Goal: Task Accomplishment & Management: Use online tool/utility

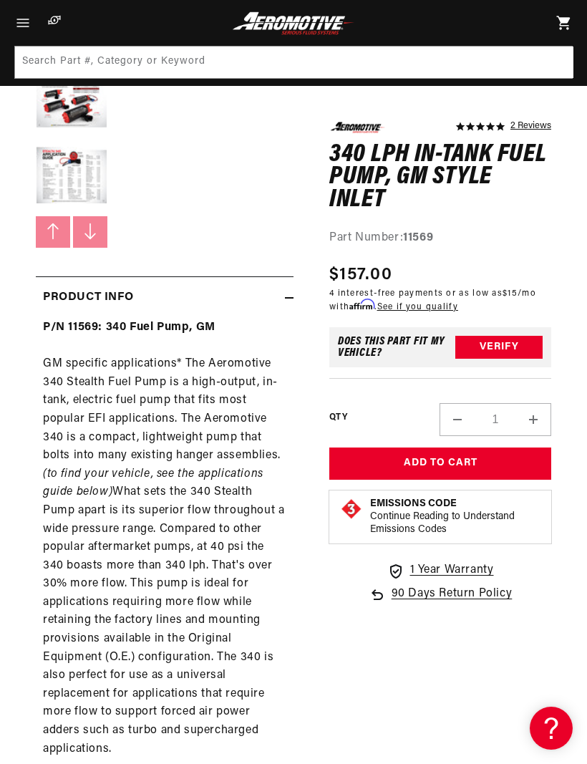
scroll to position [529, 0]
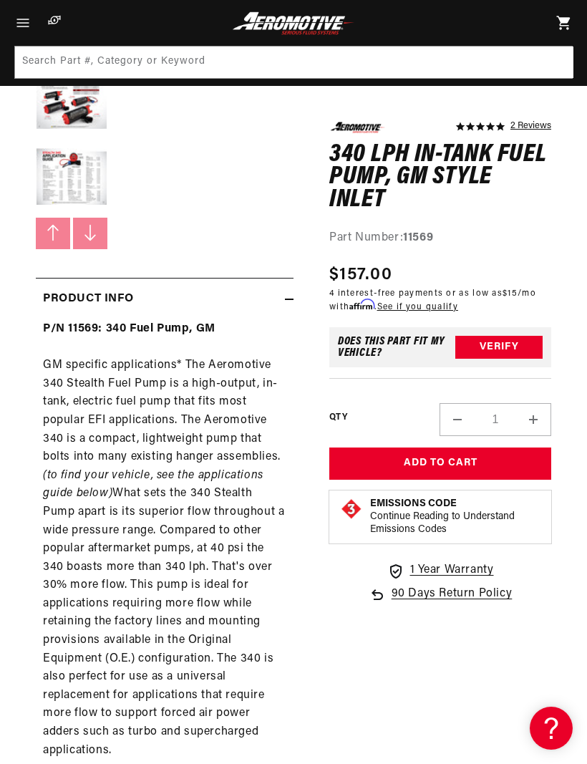
click at [515, 342] on button "Verify" at bounding box center [498, 347] width 87 height 23
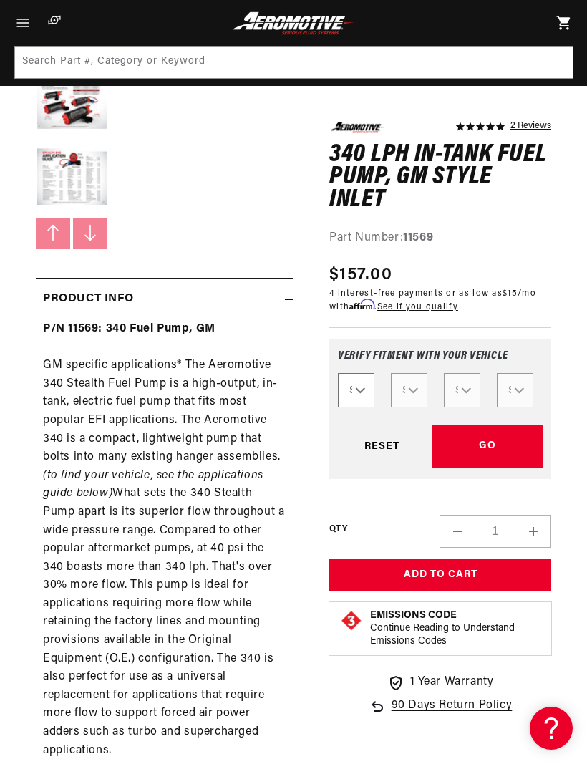
click at [369, 389] on select "Select Year [DATE] 2022 2021 2020 2019 2018 2017 2016 2015 2014 2013 2012 2011 …" at bounding box center [356, 390] width 37 height 34
select select "1987"
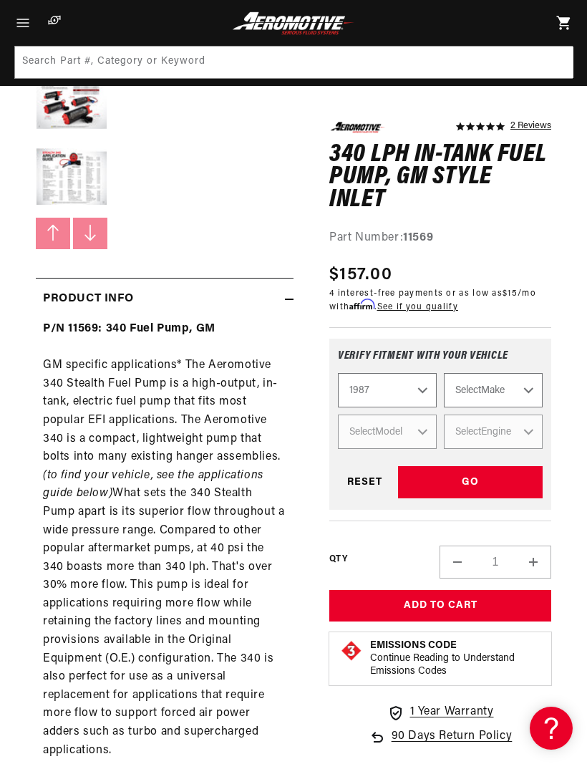
scroll to position [0, 458]
click at [530, 384] on select "Select Make Buick Chevrolet Ford Mazda Mitsubishi Nissan Oldsmobile [GEOGRAPHIC…" at bounding box center [493, 390] width 99 height 34
select select "Buick"
click at [424, 426] on select "Select Model Regal" at bounding box center [387, 431] width 99 height 34
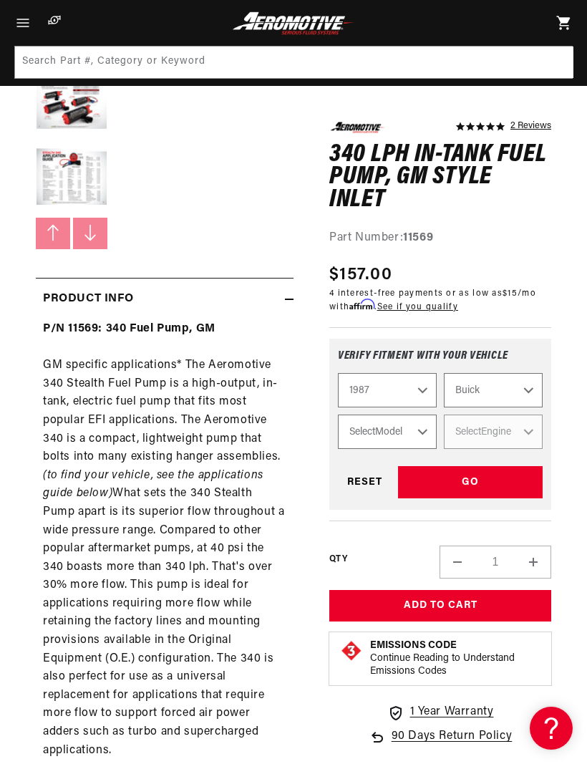
select select "Regal"
click at [533, 427] on select "Select Engine 3.8L 5.0L" at bounding box center [493, 431] width 99 height 34
select select "3.8L"
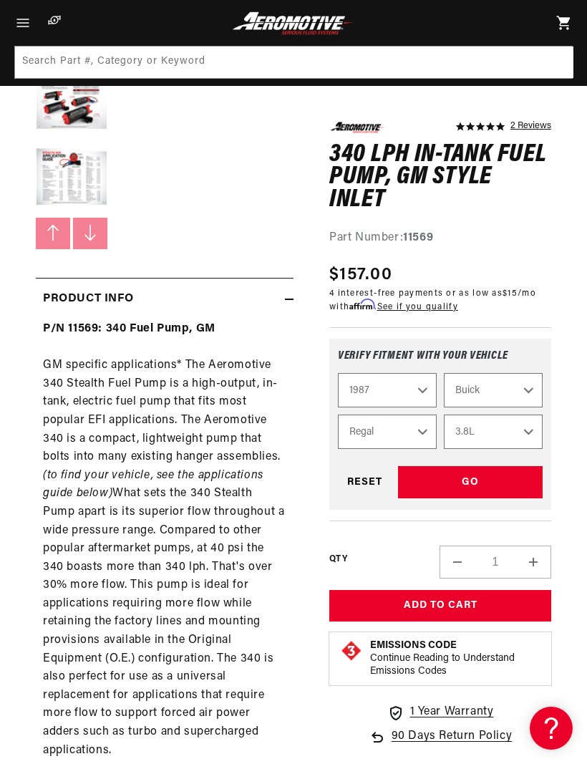
select select "Engine"
